Goal: Obtain resource: Obtain resource

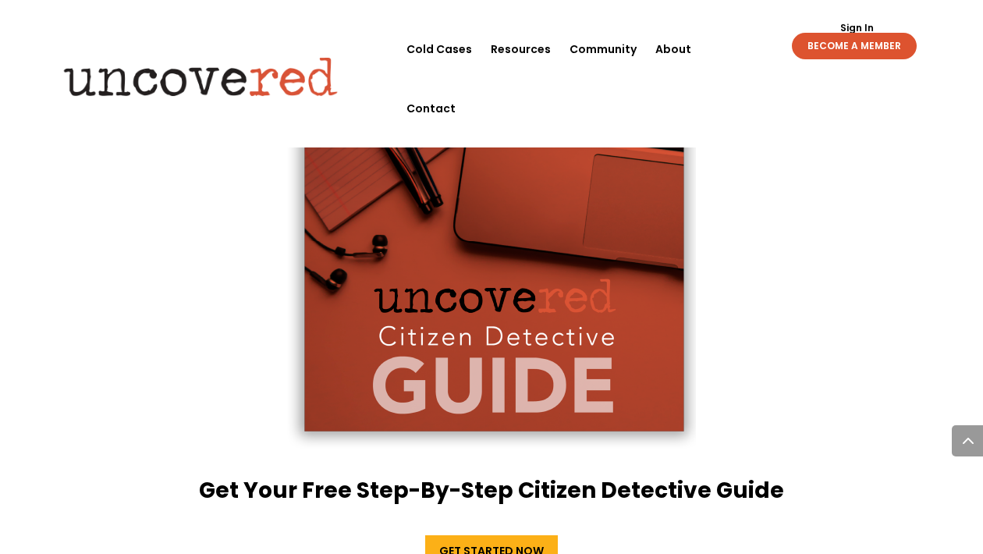
scroll to position [2740, 0]
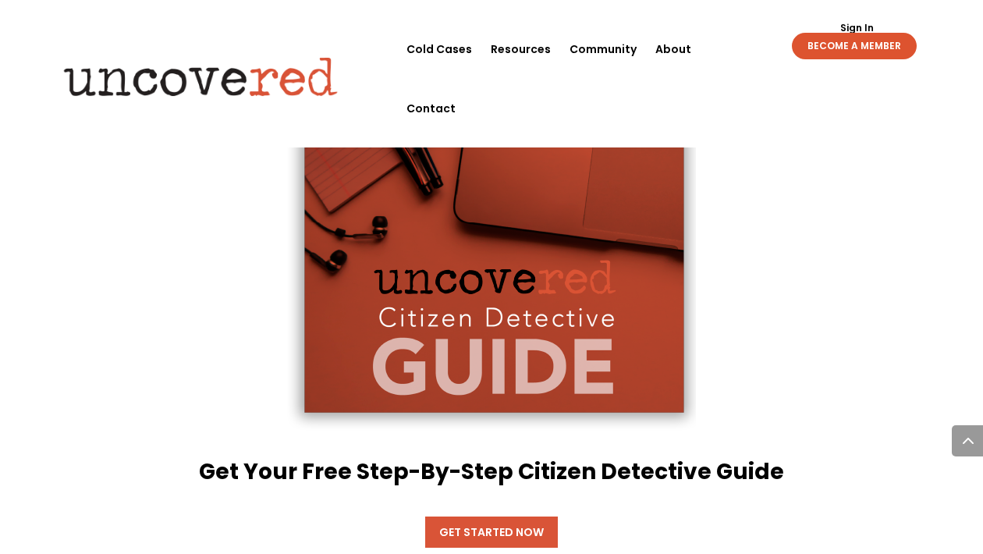
click at [517, 517] on link "Get Started Now" at bounding box center [491, 532] width 133 height 31
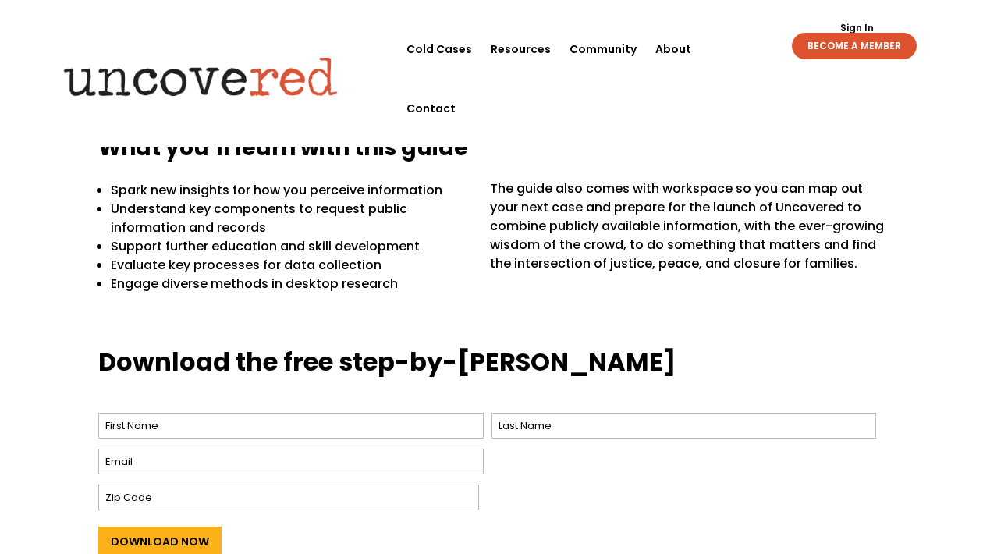
scroll to position [421, 0]
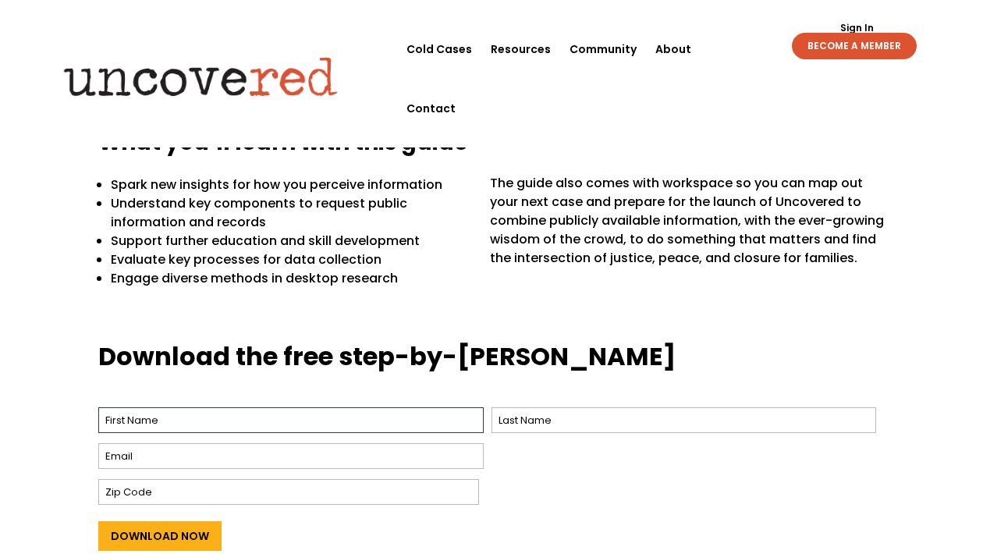
click at [194, 407] on input "First" at bounding box center [290, 420] width 385 height 26
type input "[PERSON_NAME]"
type input "[EMAIL_ADDRESS][DOMAIN_NAME]"
type input "28306"
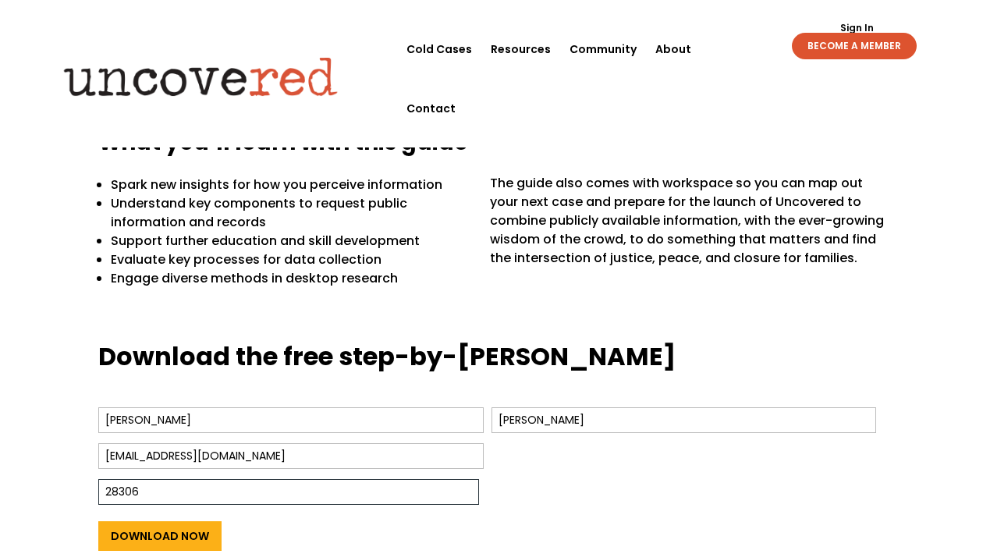
drag, startPoint x: 159, startPoint y: 470, endPoint x: 41, endPoint y: 463, distance: 118.8
click at [41, 463] on div "Download the free step-by-[PERSON_NAME] Name * [PERSON_NAME] First [PERSON_NAME…" at bounding box center [491, 475] width 983 height 311
type input "28306"
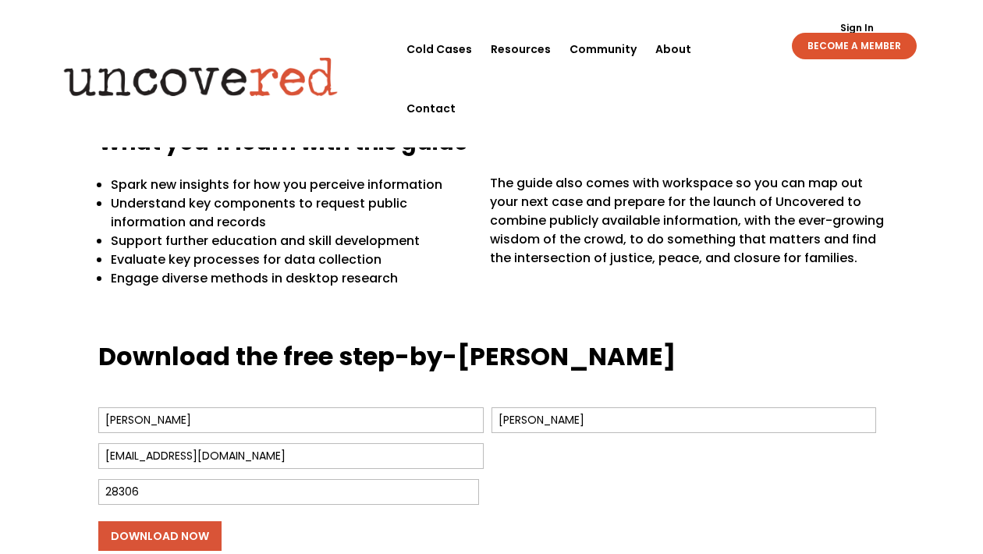
click at [189, 521] on input "Download Now" at bounding box center [159, 536] width 123 height 30
